Goal: Use online tool/utility: Utilize a website feature to perform a specific function

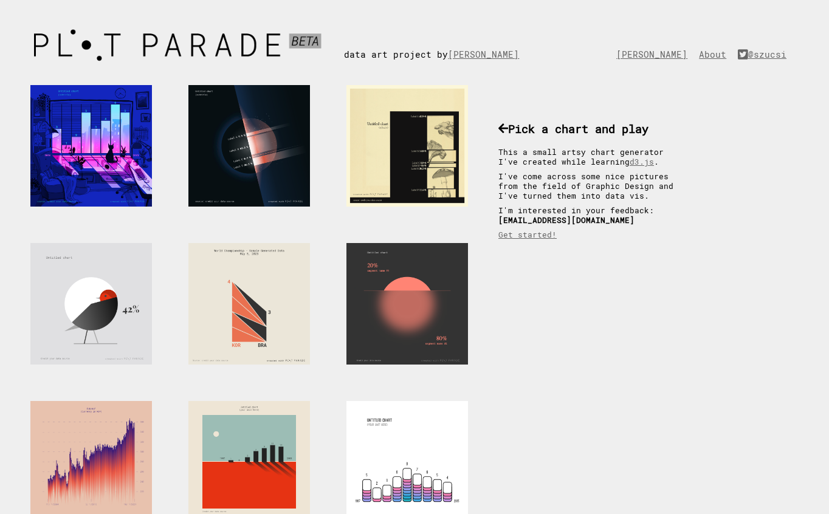
click at [410, 55] on div "data art project by Krisztina Szűcs" at bounding box center [440, 42] width 193 height 36
click at [549, 137] on div "Pick a chart and play This a small artsy chart generator I've created while lea…" at bounding box center [592, 175] width 213 height 157
click at [206, 43] on img at bounding box center [184, 45] width 320 height 43
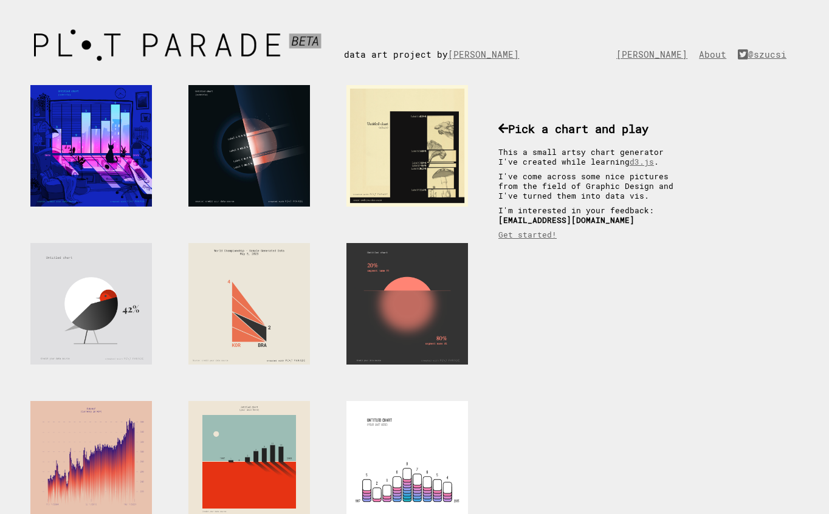
click at [433, 317] on div at bounding box center [407, 304] width 122 height 122
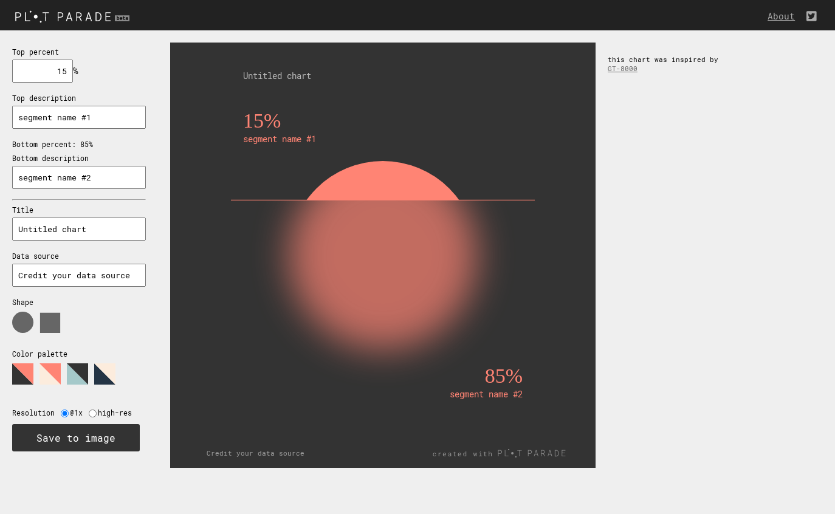
click at [368, 238] on rect at bounding box center [383, 340] width 280 height 280
click at [467, 357] on rect at bounding box center [383, 340] width 280 height 280
click at [376, 154] on rect at bounding box center [383, 255] width 353 height 353
click at [700, 193] on div "15% segment name #1 85% segment name #2 Untitled chart Credit your data source …" at bounding box center [496, 255] width 677 height 450
click at [76, 363] on polygon at bounding box center [77, 373] width 21 height 21
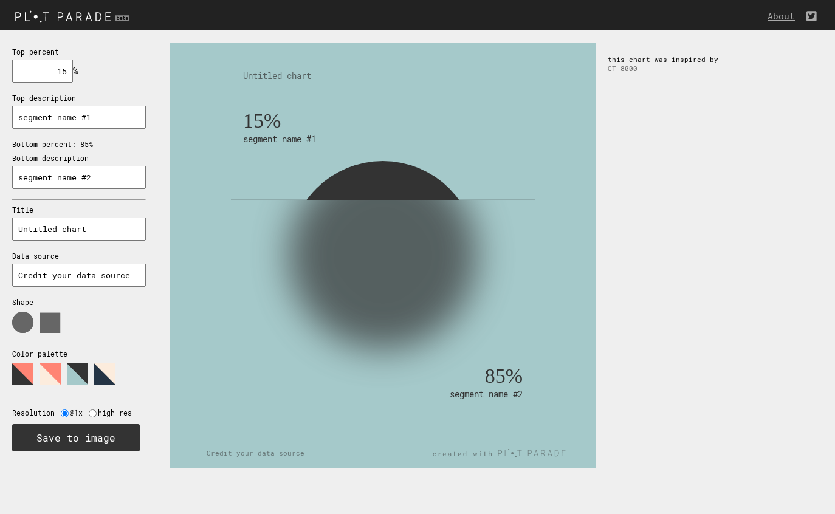
click at [102, 376] on polygon at bounding box center [104, 373] width 21 height 21
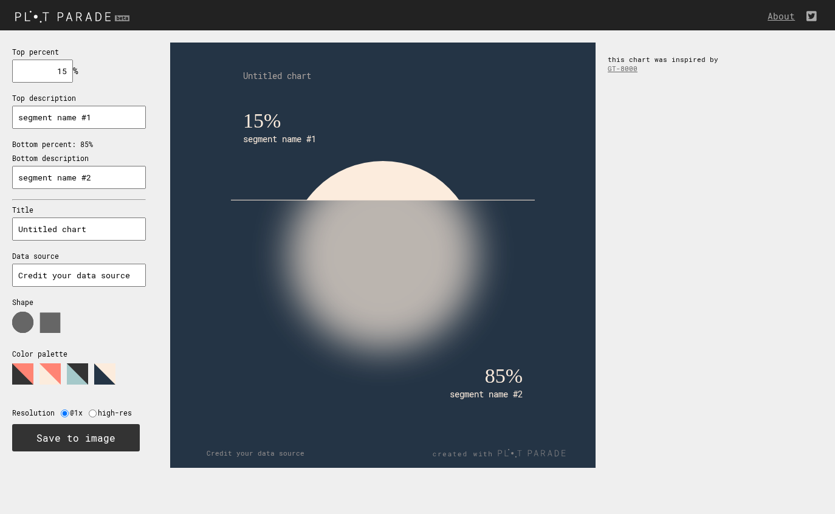
click at [102, 378] on polygon at bounding box center [104, 373] width 21 height 21
click at [78, 364] on polygon at bounding box center [77, 373] width 21 height 21
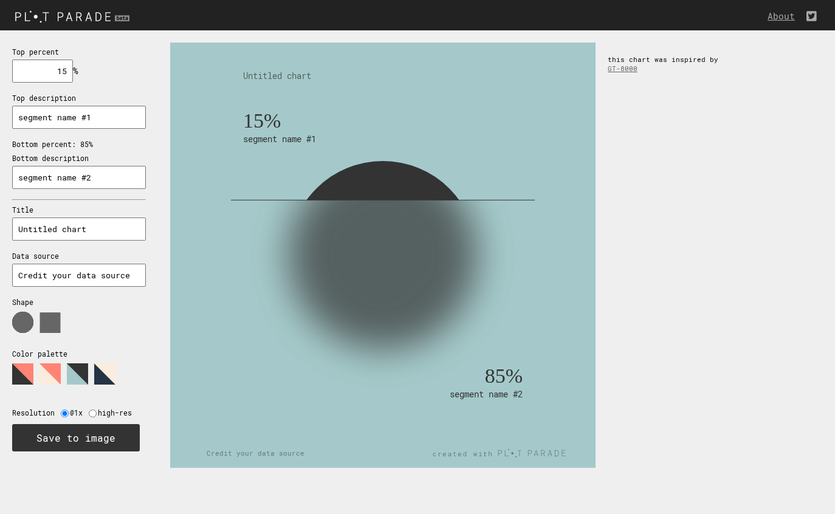
click at [115, 376] on polygon at bounding box center [104, 373] width 21 height 21
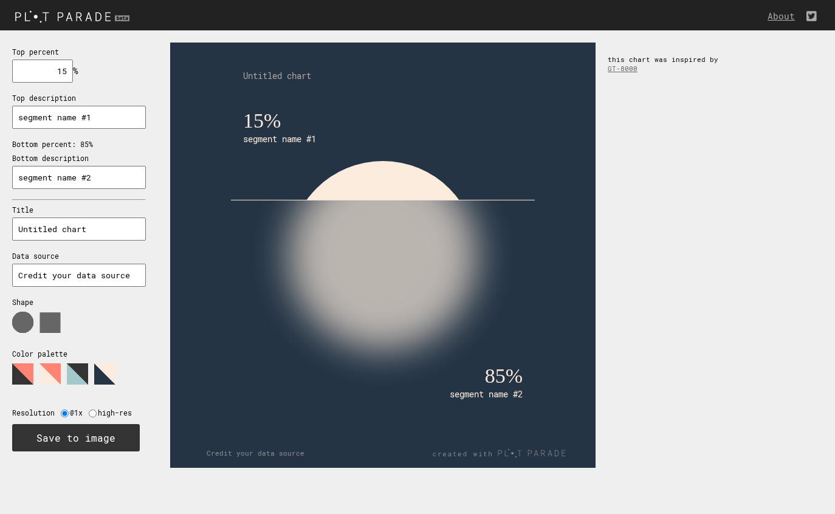
click at [94, 374] on polygon at bounding box center [104, 373] width 21 height 21
click at [80, 374] on polygon at bounding box center [77, 373] width 21 height 21
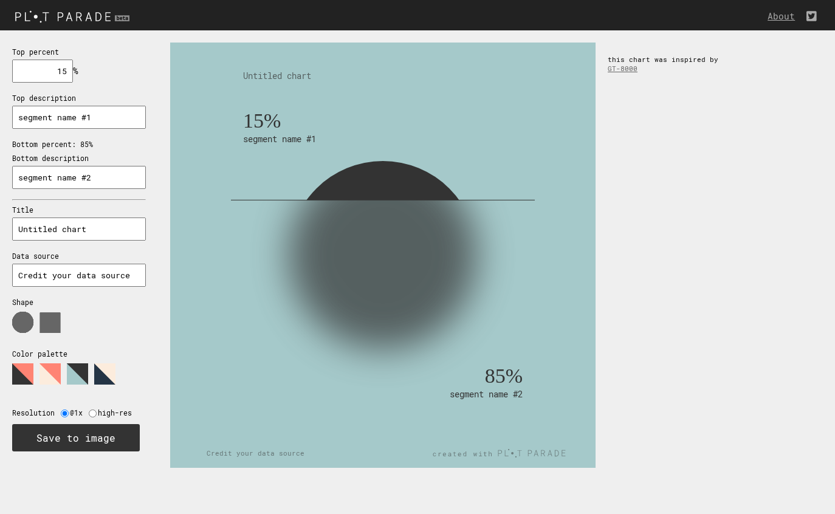
click at [90, 415] on input "radio" at bounding box center [93, 414] width 8 height 8
radio input "true"
click at [63, 415] on input "radio" at bounding box center [65, 414] width 8 height 8
radio input "true"
click at [89, 414] on input "radio" at bounding box center [93, 414] width 8 height 8
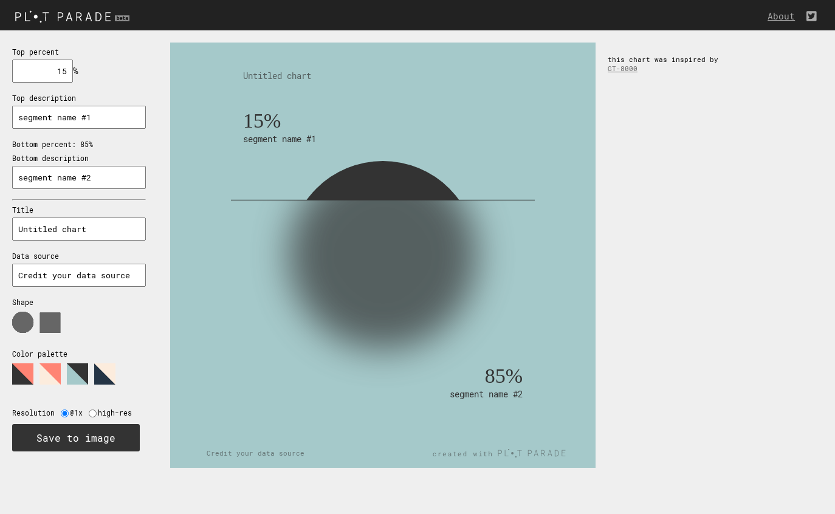
radio input "true"
click at [269, 80] on text "Untitled chart" at bounding box center [277, 76] width 68 height 12
click at [80, 119] on input "segment name #1" at bounding box center [79, 117] width 134 height 23
click at [77, 114] on input "segment name #1" at bounding box center [79, 117] width 134 height 23
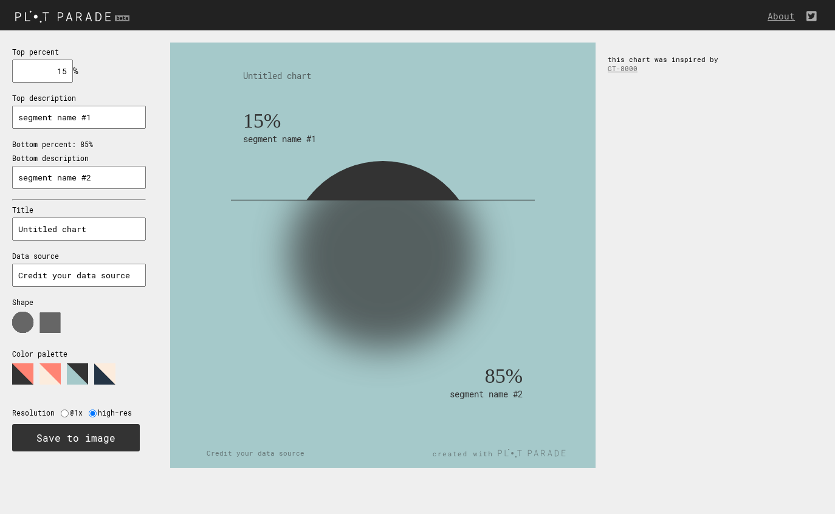
click at [77, 114] on input "segment name #1" at bounding box center [79, 117] width 134 height 23
paste input "Already diagnosed with diabetes"
type input "Already diagnosed with diabetes"
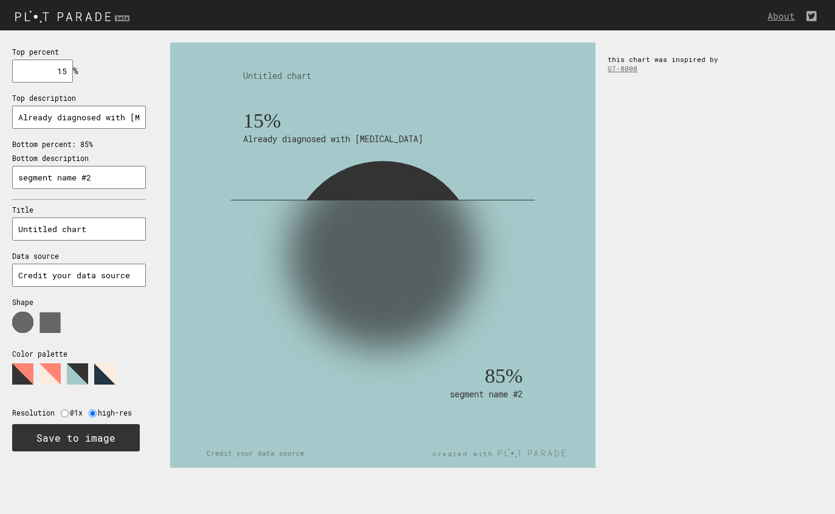
click at [238, 184] on rect at bounding box center [383, 255] width 353 height 353
click at [50, 81] on input "15" at bounding box center [42, 71] width 61 height 23
click at [84, 72] on div "Top percent 6 % needs to be between 0% and 100% Top description Already diagnos…" at bounding box center [79, 248] width 158 height 436
click at [77, 72] on div "Top percent 6 % needs to be between 0% and 100% Top description Already diagnos…" at bounding box center [79, 248] width 158 height 436
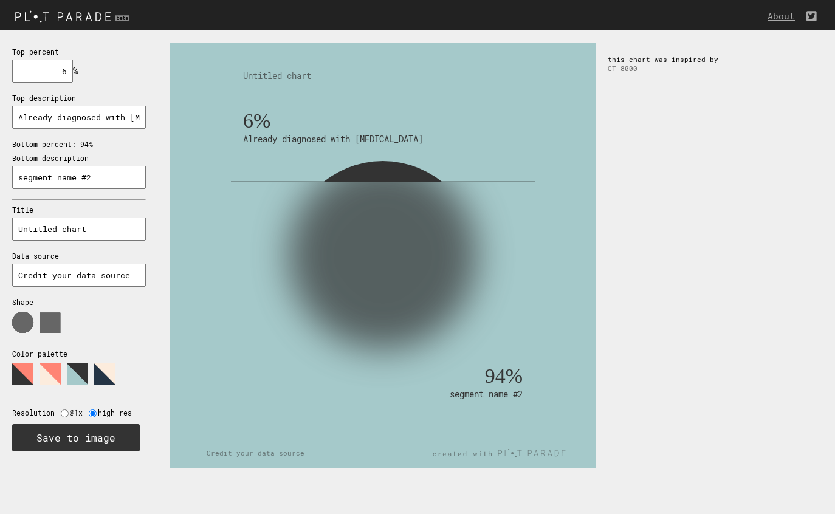
click at [261, 123] on text "6%" at bounding box center [256, 120] width 27 height 22
click at [64, 75] on input "6" at bounding box center [42, 71] width 61 height 23
type input "11.6"
click at [74, 229] on input "Untitled chart" at bounding box center [79, 229] width 134 height 23
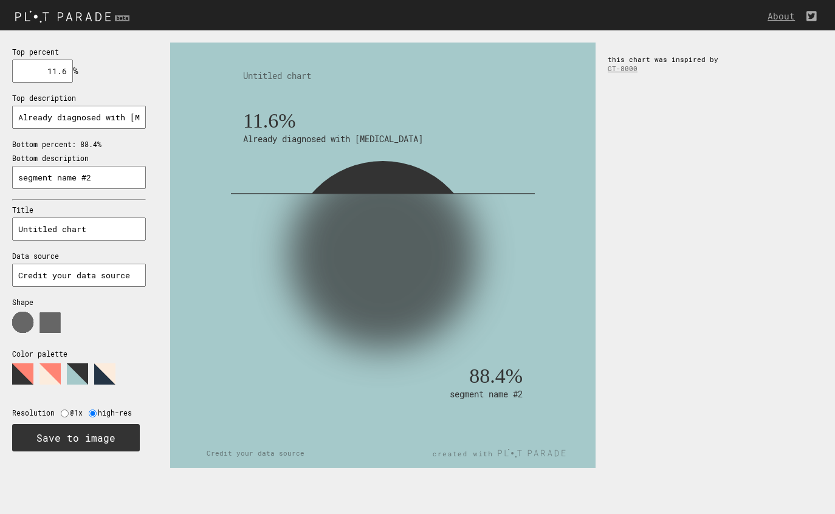
click at [99, 227] on input "Untitled chart" at bounding box center [79, 229] width 134 height 23
type input "2"
click at [97, 120] on input "Already diagnosed with diabetes" at bounding box center [79, 117] width 134 height 23
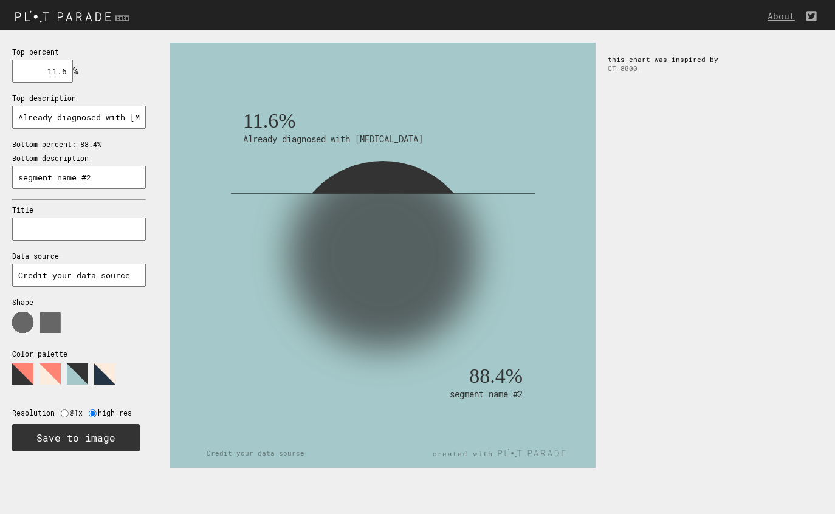
click at [85, 171] on input "segment name #2" at bounding box center [79, 177] width 134 height 23
click at [88, 177] on input "segment name #2" at bounding box center [79, 177] width 134 height 23
click at [96, 144] on p "Bottom percent: 88.4%" at bounding box center [79, 144] width 134 height 9
click at [63, 63] on input "11.6" at bounding box center [42, 71] width 61 height 23
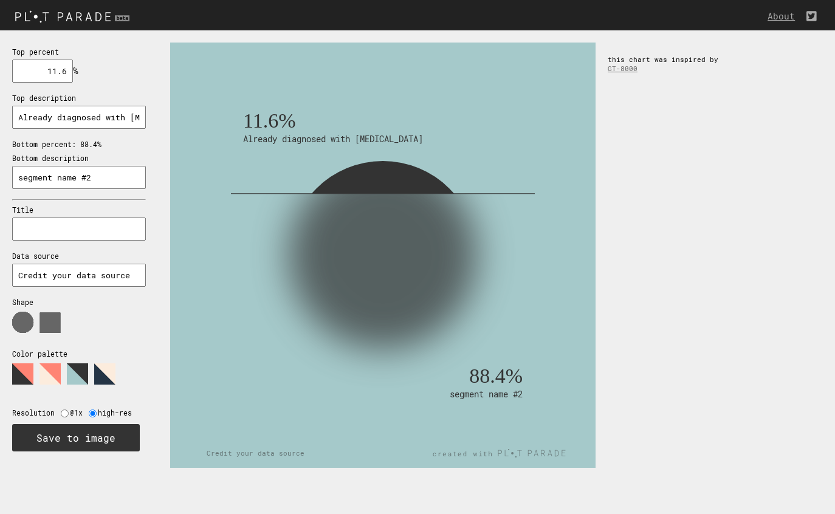
click at [64, 82] on input "11.6" at bounding box center [42, 71] width 61 height 23
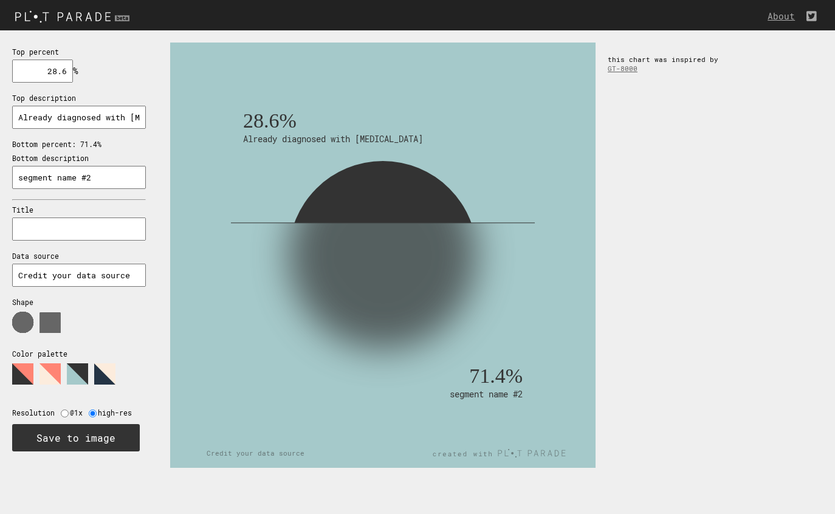
type input "28.6"
click at [78, 233] on input "text" at bounding box center [79, 229] width 134 height 23
click at [44, 230] on input "ㅇㅇㅇ" at bounding box center [79, 229] width 134 height 23
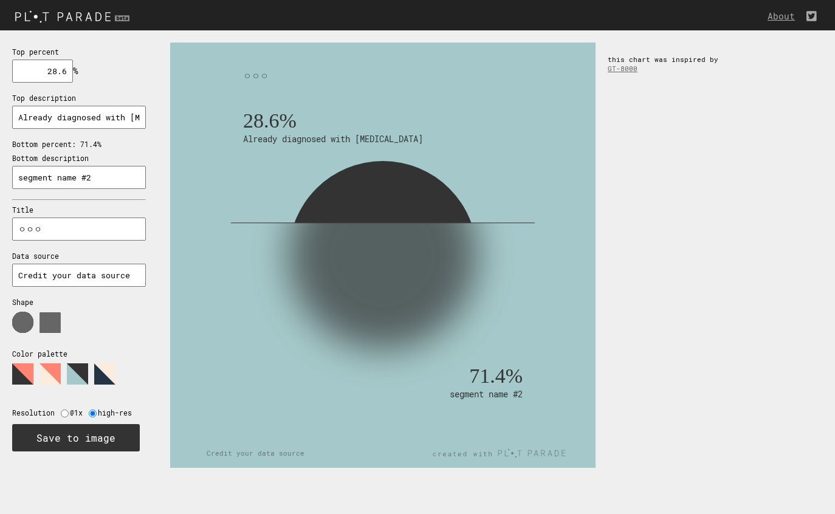
paste input "Percentages based on the combined group of people affected or at risk (6M diagn…"
click at [222, 260] on rect at bounding box center [383, 255] width 353 height 353
click at [83, 228] on input "Percentages based on the combined group of people affected or at risk (6M diagn…" at bounding box center [79, 229] width 134 height 23
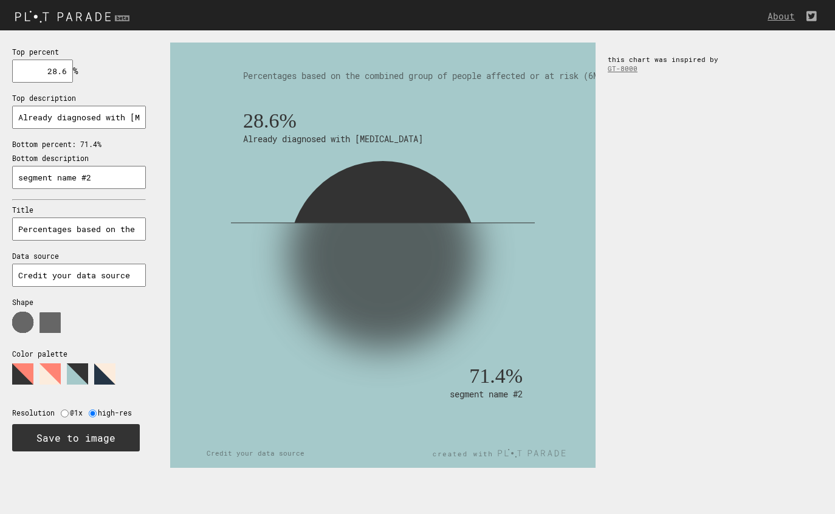
click at [89, 232] on input "Percentages based on the combined group of people affected or at risk (6M diagn…" at bounding box center [79, 229] width 134 height 23
drag, startPoint x: 21, startPoint y: 230, endPoint x: 246, endPoint y: 237, distance: 224.4
click at [246, 237] on section "Top percent 28.6 % needs to be between 0% and 100% Top description Already diag…" at bounding box center [417, 255] width 835 height 450
type input "Percentages based on the combined group of people affected or at risk"
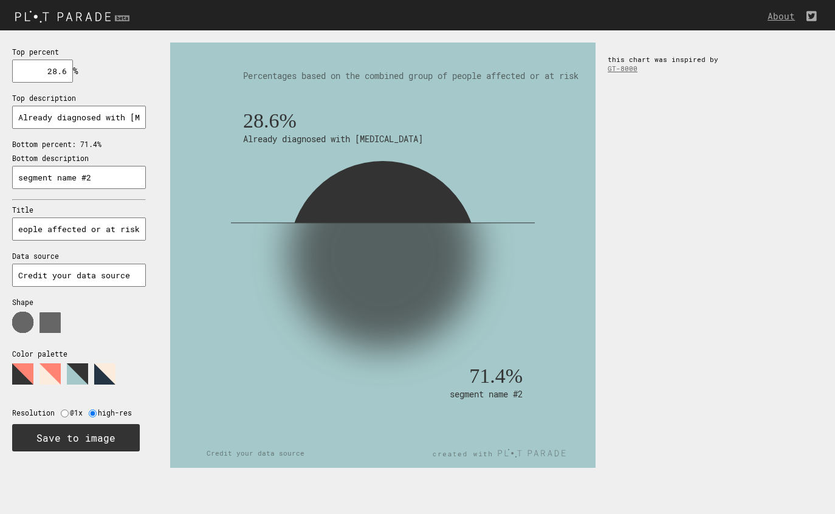
scroll to position [0, 0]
click at [326, 241] on rect at bounding box center [383, 363] width 280 height 280
drag, startPoint x: 667, startPoint y: 117, endPoint x: 479, endPoint y: 73, distance: 193.6
click at [667, 117] on div "28.6% Already diagnosed with diabetes 71.4% segment name #2 Percentages based o…" at bounding box center [496, 255] width 677 height 450
click at [474, 73] on text "Percentages based on the combined group of people affected or at risk" at bounding box center [411, 76] width 336 height 12
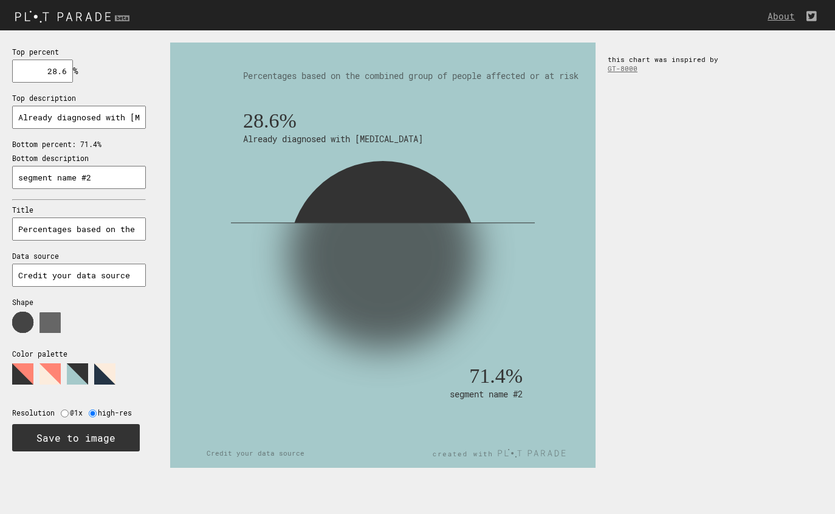
click at [24, 328] on use at bounding box center [22, 322] width 21 height 21
click at [45, 329] on use at bounding box center [50, 323] width 20 height 20
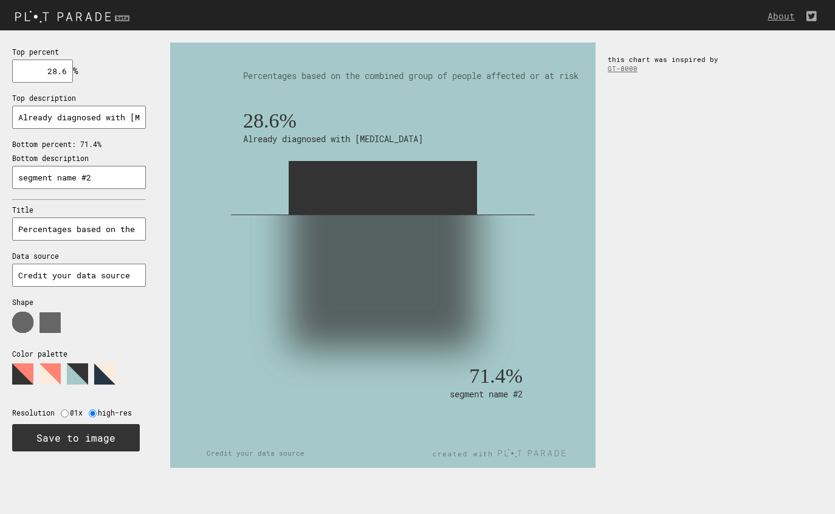
click at [13, 330] on icon at bounding box center [73, 327] width 122 height 30
click at [19, 328] on use at bounding box center [22, 322] width 21 height 21
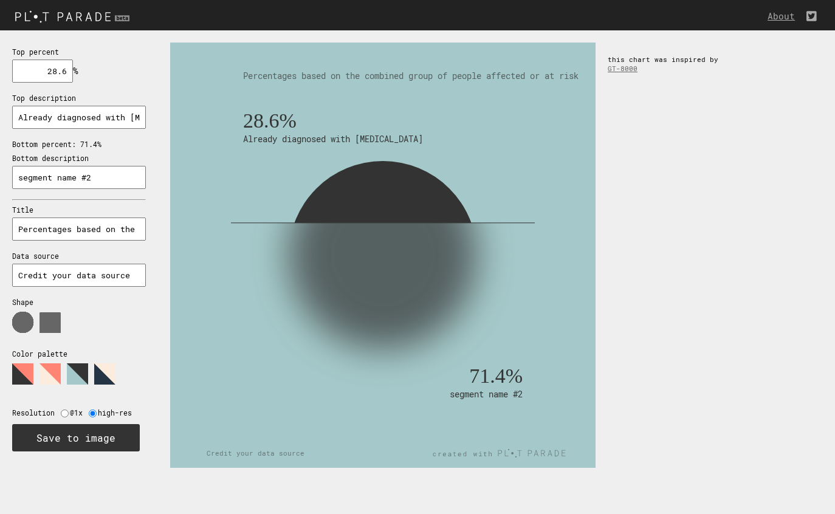
click at [41, 337] on icon at bounding box center [73, 327] width 122 height 30
click at [67, 234] on input "Percentages based on the combined group of people affected or at risk" at bounding box center [79, 229] width 134 height 23
click at [82, 174] on input "segment name #2" at bounding box center [79, 177] width 134 height 23
click at [95, 174] on input "segment name #2" at bounding box center [79, 177] width 134 height 23
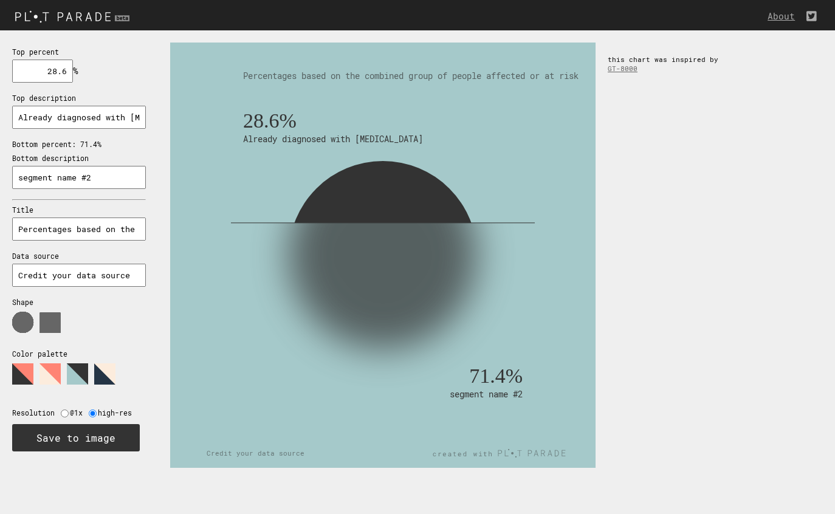
click at [95, 174] on input "segment name #2" at bounding box center [79, 177] width 134 height 23
paste input "Still at risk, but not yet diagnosed"
click at [81, 177] on input "Still at risk, but not yet diagnosed" at bounding box center [79, 177] width 134 height 23
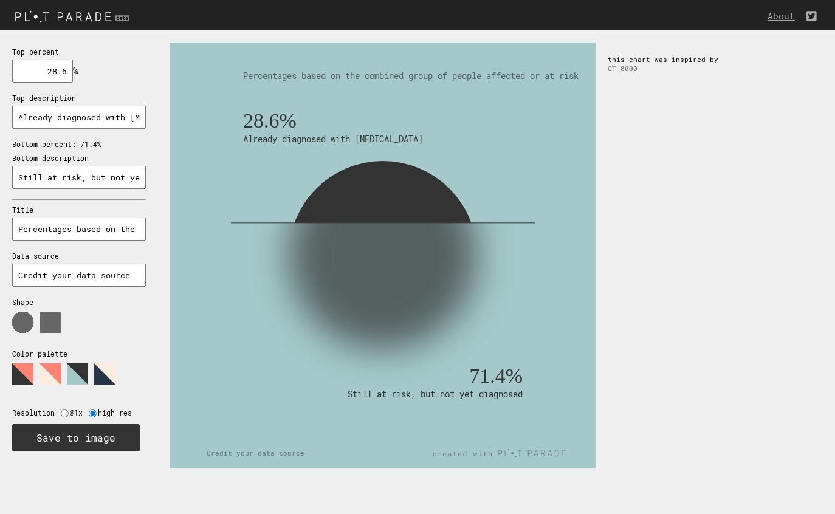
paste input "Out of 21M at-risk and"
click at [146, 250] on div "Top percent 28.6 % needs to be between 0% and 100% Top description Already diag…" at bounding box center [79, 248] width 158 height 436
type input "Still at risk, but not yet diagnosed"
click at [81, 117] on input "Already diagnosed with diabetes" at bounding box center [79, 117] width 134 height 23
click at [78, 226] on input "Percentages based on the combined group of people affected or at risk" at bounding box center [79, 229] width 134 height 23
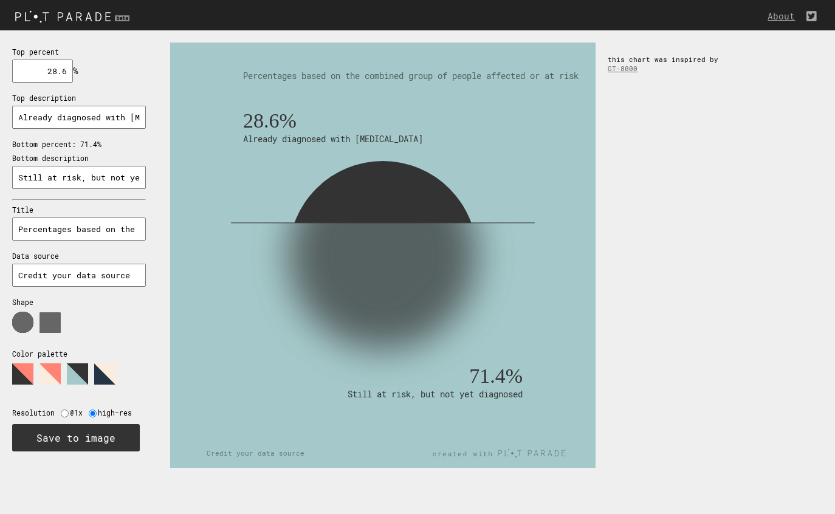
click at [78, 226] on input "Percentages based on the combined group of people affected or at risk" at bounding box center [79, 229] width 134 height 23
paste input "Out of 21M at-risk and diagnosed"
type input "Out of 21M at-risk and diagnosed"
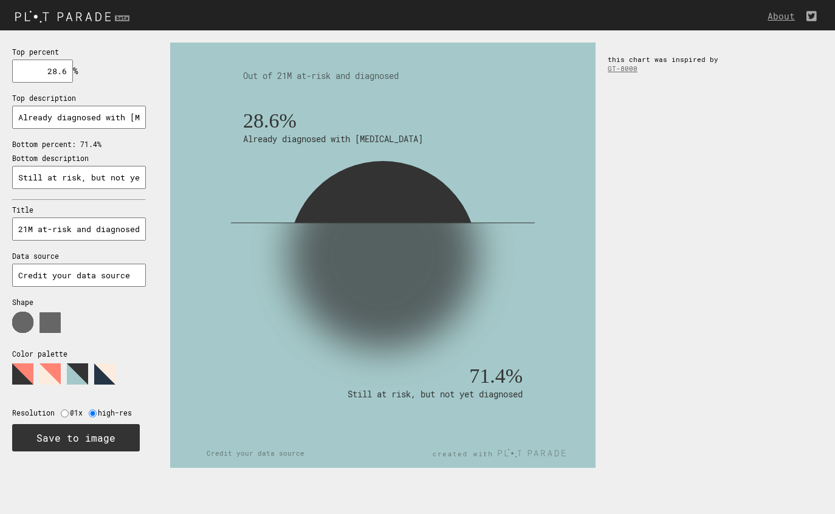
click at [149, 309] on div "Top percent 28.6 % needs to be between 0% and 100% Top description Already diag…" at bounding box center [79, 248] width 158 height 436
click at [105, 271] on input "Credit your data source" at bounding box center [79, 275] width 134 height 23
click at [74, 280] on input "Credit your data source" at bounding box center [79, 275] width 134 height 23
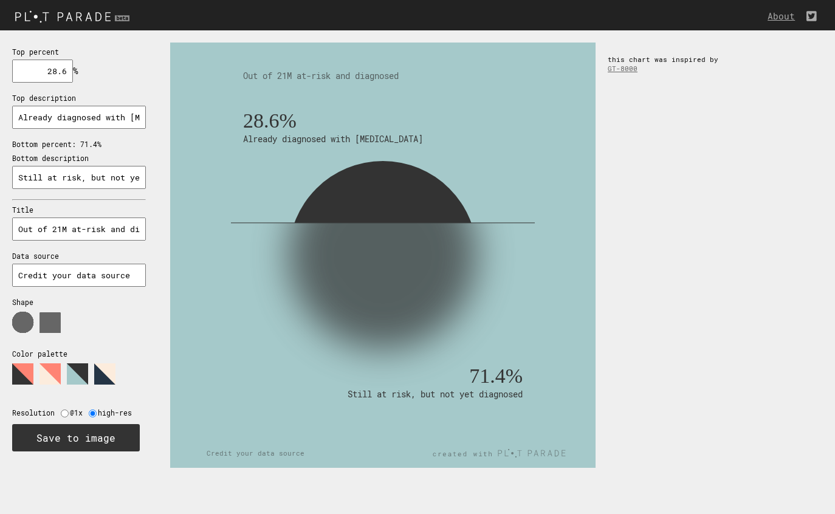
click at [74, 280] on input "Credit your data source" at bounding box center [79, 275] width 134 height 23
paste input "Korean Diabetes Association, KDA"
type input "Korean Diabetes Association, KDA"
click at [121, 305] on p "Shape" at bounding box center [79, 302] width 134 height 9
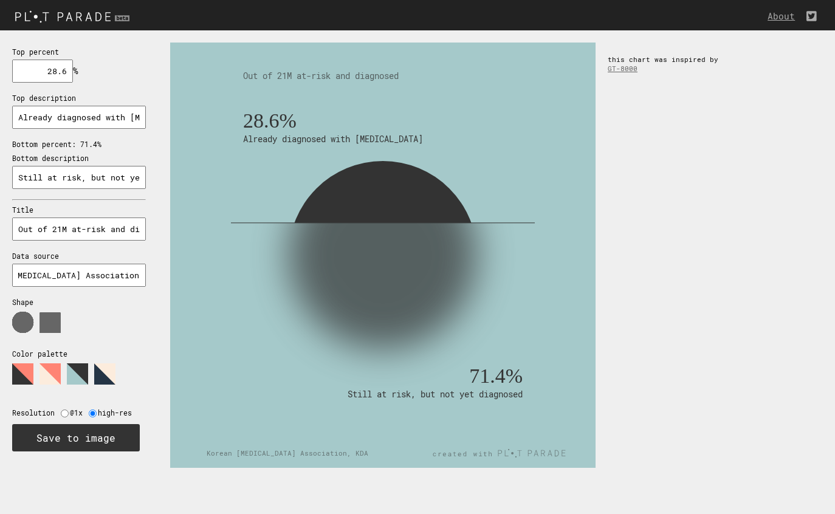
scroll to position [0, 0]
click at [460, 448] on rect at bounding box center [383, 363] width 280 height 280
click at [77, 441] on button "Save to image" at bounding box center [76, 437] width 128 height 27
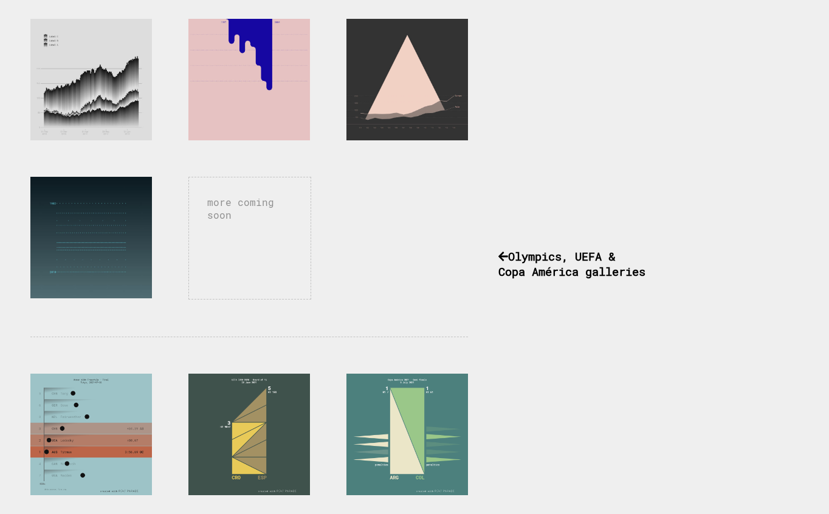
scroll to position [699, 0]
click at [222, 236] on div "more coming soon" at bounding box center [249, 237] width 123 height 123
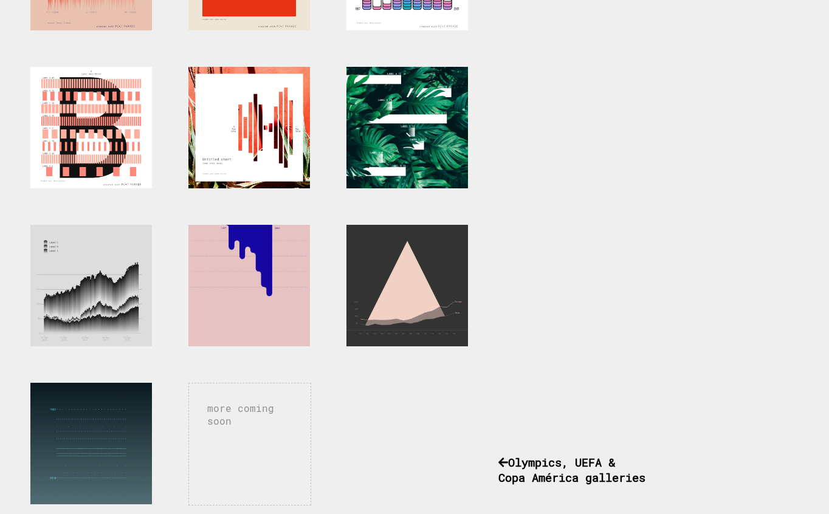
scroll to position [493, 0]
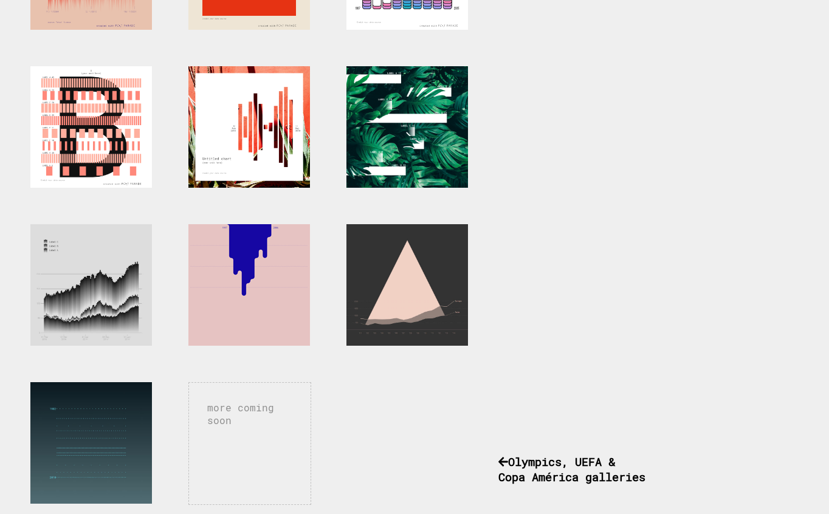
click at [260, 281] on div at bounding box center [249, 285] width 122 height 122
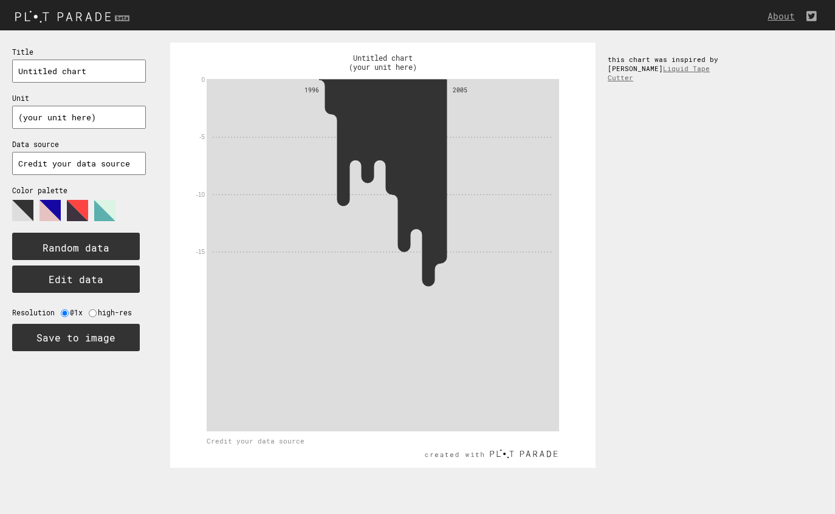
click at [421, 184] on icon at bounding box center [383, 183] width 128 height 207
click at [306, 151] on rect at bounding box center [383, 255] width 353 height 353
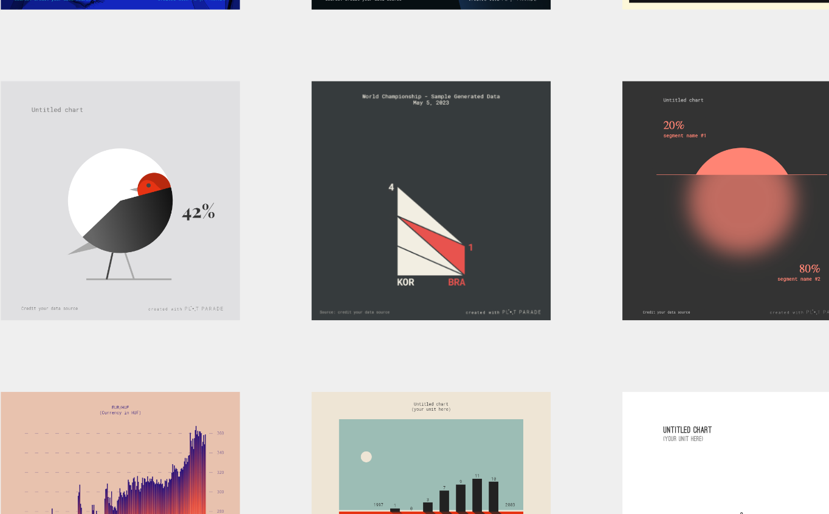
click at [227, 357] on div at bounding box center [249, 304] width 122 height 122
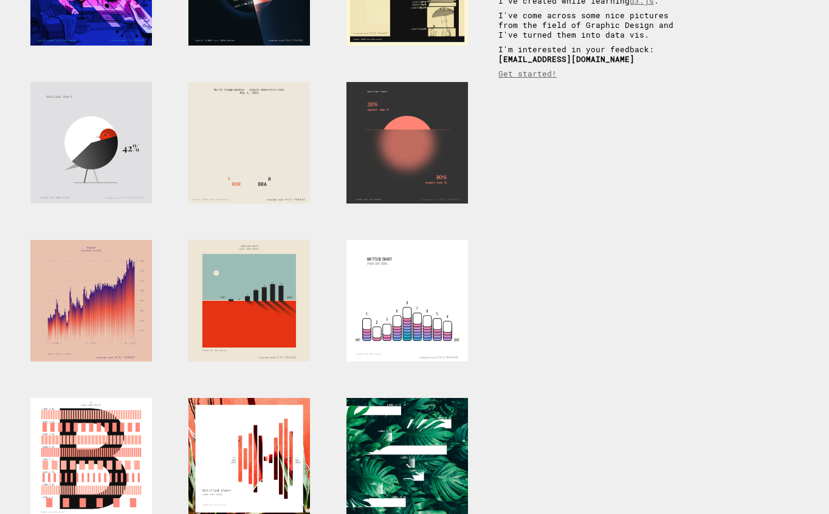
scroll to position [164, 0]
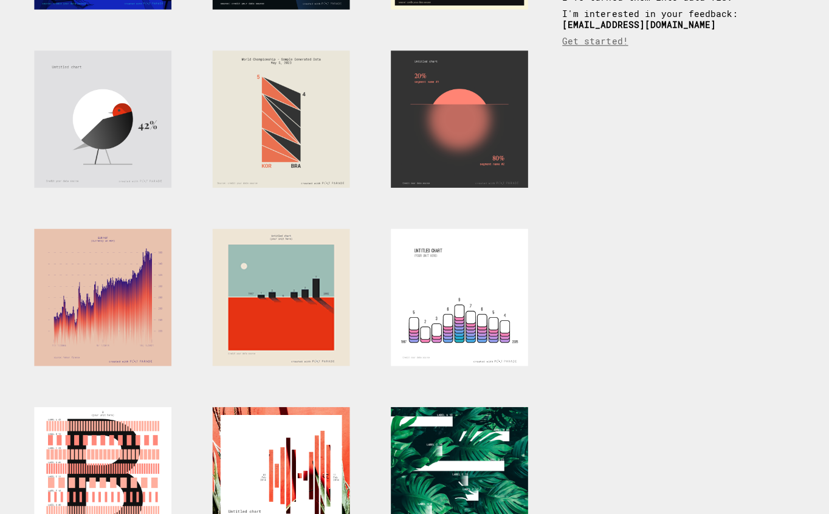
click at [255, 302] on div at bounding box center [249, 298] width 122 height 122
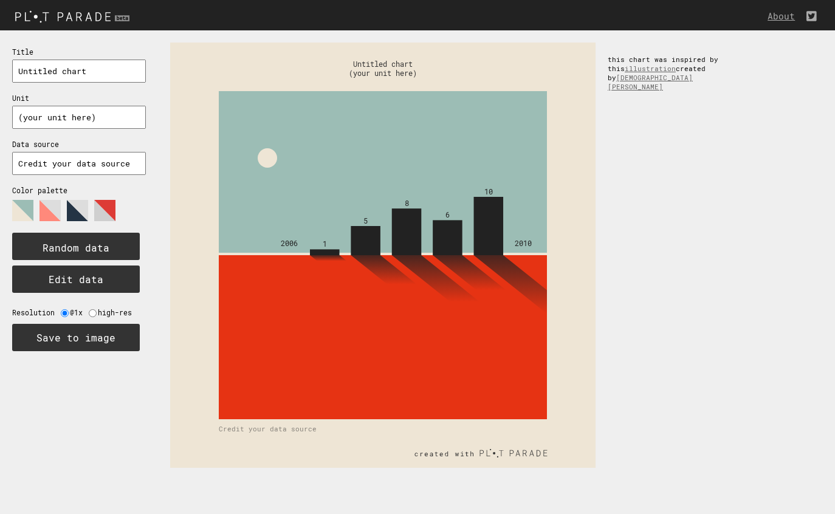
click at [436, 188] on rect at bounding box center [382, 255] width 425 height 425
click at [432, 234] on rect at bounding box center [382, 255] width 425 height 425
click at [57, 134] on div "Title Unit Data source Color palette Random data Edit data Resolution @1x high-…" at bounding box center [79, 198] width 158 height 336
click at [57, 119] on input "text" at bounding box center [79, 117] width 134 height 23
click at [55, 70] on input "text" at bounding box center [79, 71] width 134 height 23
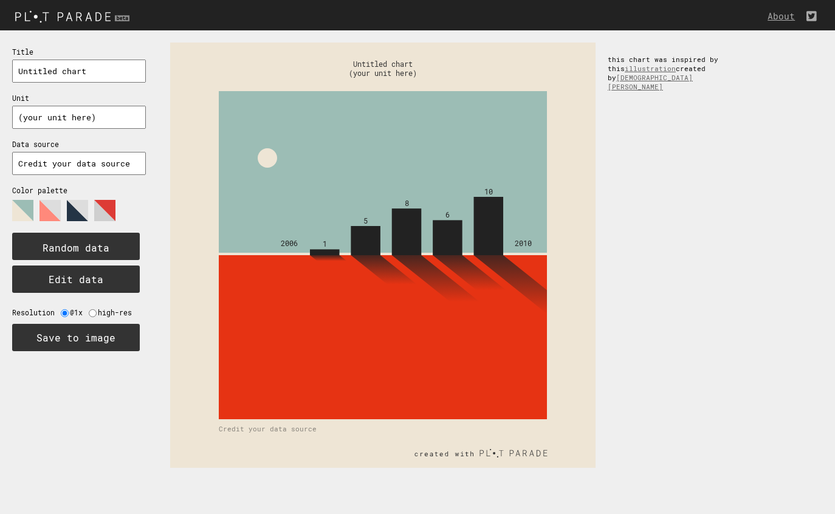
click at [88, 166] on input "text" at bounding box center [79, 163] width 134 height 23
click at [470, 236] on rect at bounding box center [382, 255] width 425 height 425
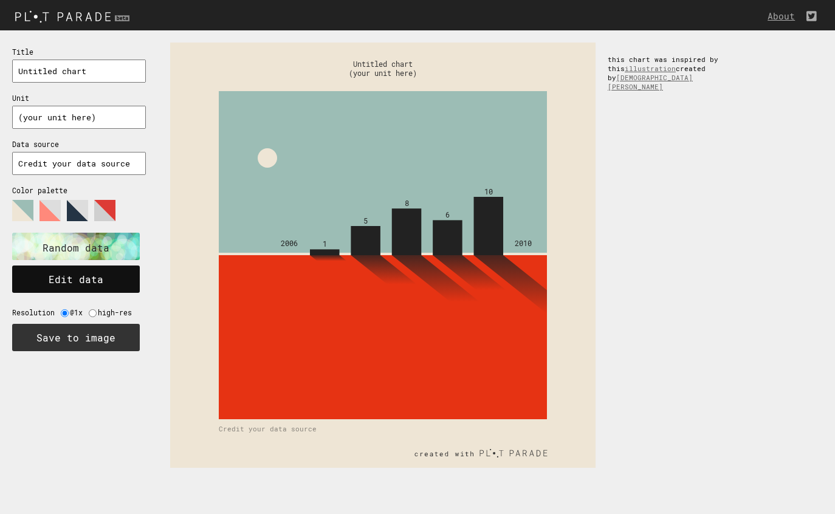
click at [84, 283] on button "Edit data" at bounding box center [76, 279] width 128 height 27
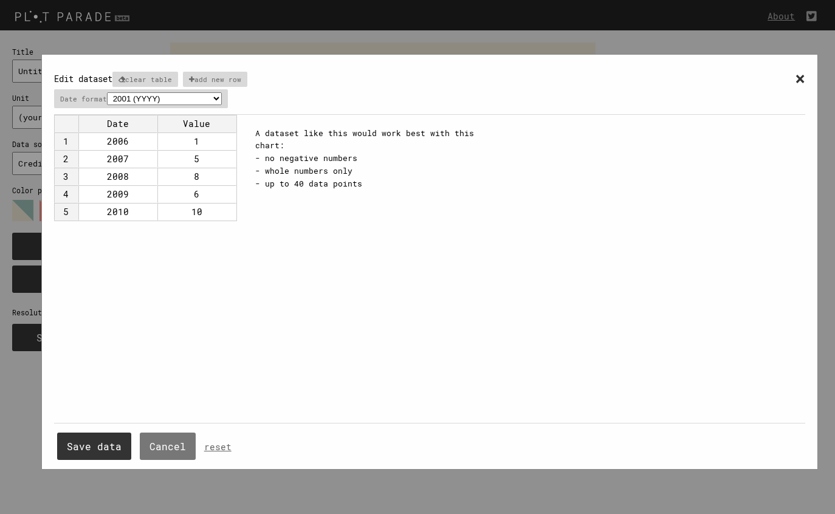
click at [21, 359] on div "× Edit dataset clear table add new row Date format 2001 (YYYY) 04/2001 (MM/YYYY…" at bounding box center [429, 269] width 859 height 539
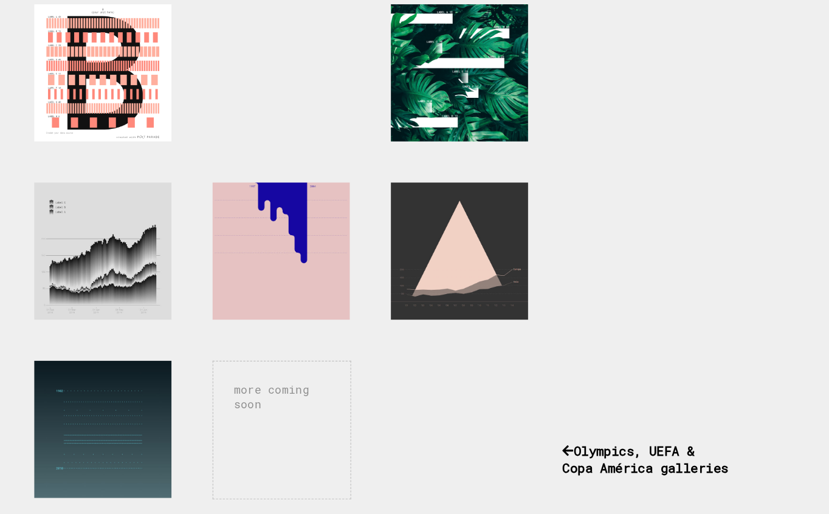
scroll to position [528, 0]
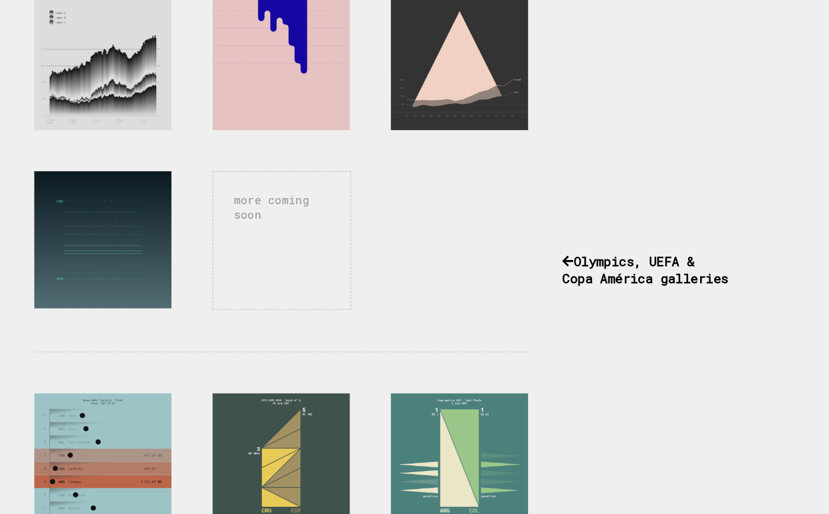
click at [238, 241] on div "more coming soon" at bounding box center [249, 271] width 123 height 123
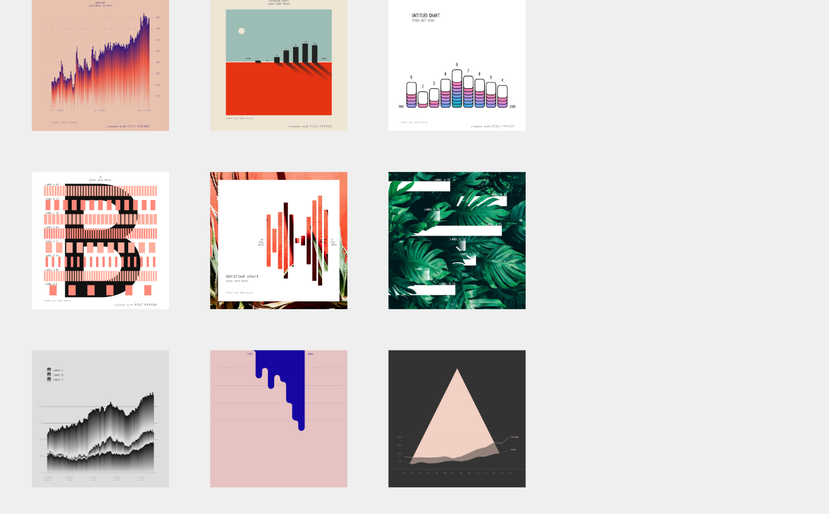
scroll to position [0, 0]
